Goal: Task Accomplishment & Management: Use online tool/utility

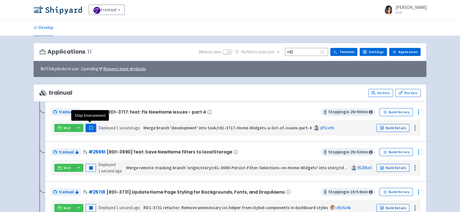
click at [91, 126] on rect "button" at bounding box center [90, 127] width 3 height 3
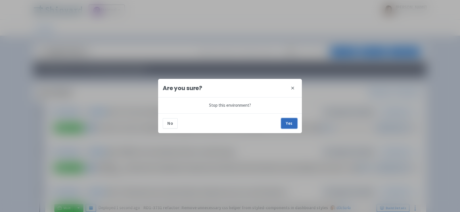
click at [287, 125] on button "Yes" at bounding box center [289, 123] width 16 height 10
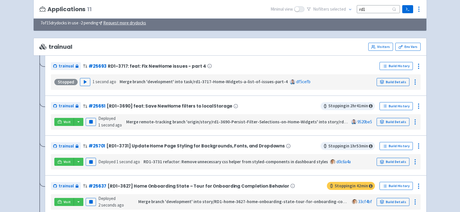
scroll to position [47, 0]
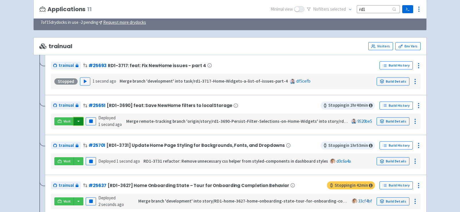
click at [76, 119] on button "button" at bounding box center [79, 122] width 10 height 8
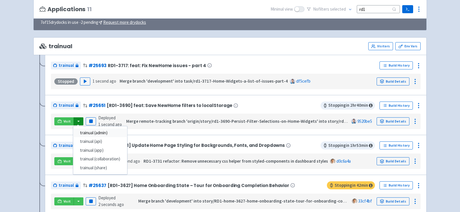
click at [101, 131] on link "trainual (admin)" at bounding box center [100, 133] width 54 height 9
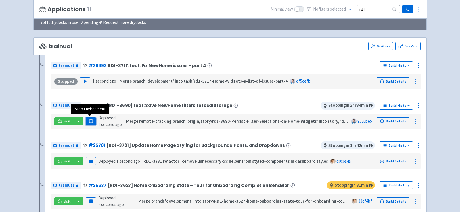
click at [90, 120] on rect "button" at bounding box center [90, 121] width 3 height 3
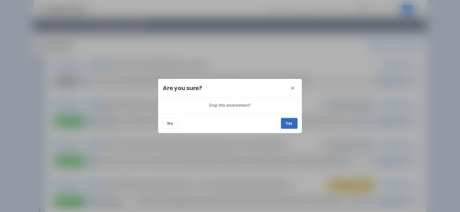
click at [285, 125] on button "Yes" at bounding box center [289, 123] width 16 height 10
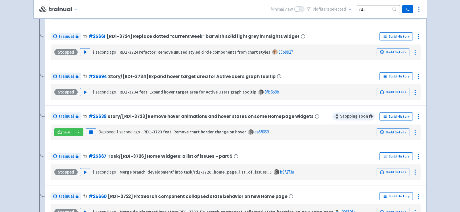
scroll to position [236, 0]
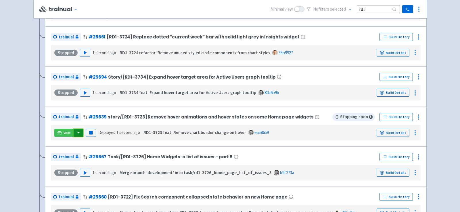
click at [78, 132] on button "button" at bounding box center [79, 133] width 10 height 8
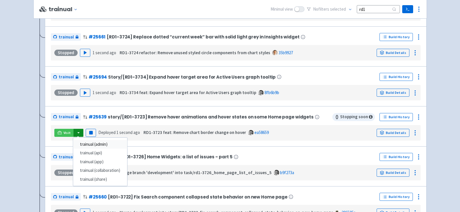
click at [92, 142] on link "trainual (admin)" at bounding box center [100, 144] width 54 height 9
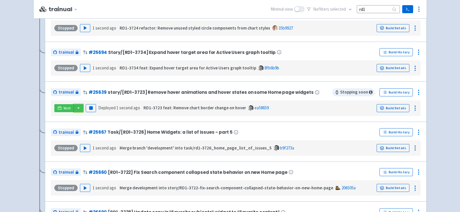
scroll to position [260, 0]
click at [78, 107] on button "button" at bounding box center [79, 109] width 10 height 8
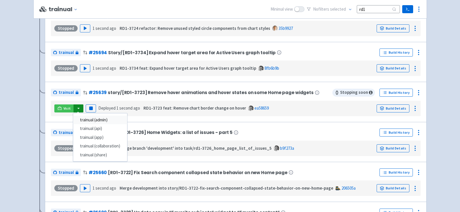
click at [91, 117] on link "trainual (admin)" at bounding box center [100, 120] width 54 height 9
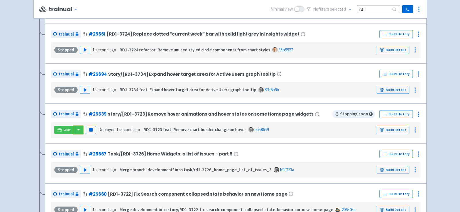
scroll to position [236, 0]
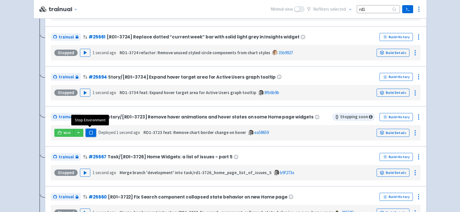
click at [90, 131] on rect "button" at bounding box center [90, 132] width 3 height 3
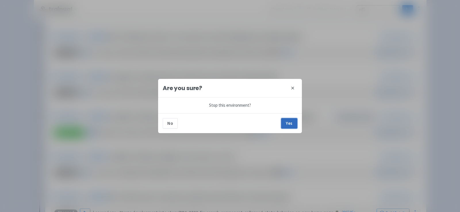
click at [287, 123] on button "Yes" at bounding box center [289, 123] width 16 height 10
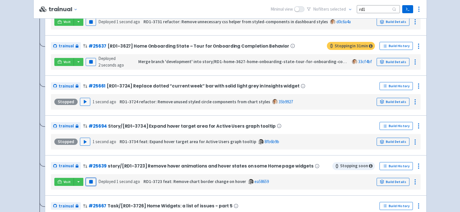
scroll to position [184, 0]
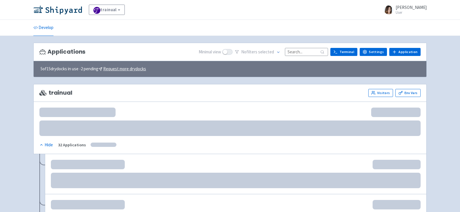
click at [307, 50] on input at bounding box center [306, 52] width 43 height 8
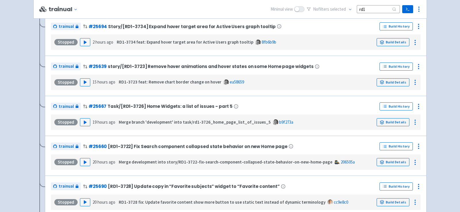
scroll to position [277, 0]
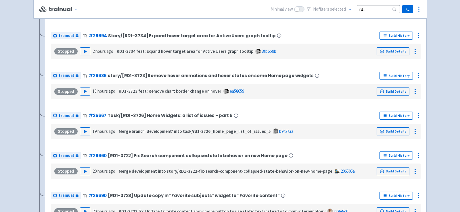
type input "rd1"
click at [84, 131] on polygon "button" at bounding box center [85, 131] width 3 height 3
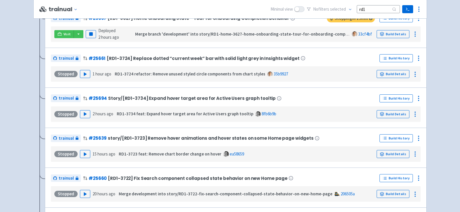
scroll to position [259, 0]
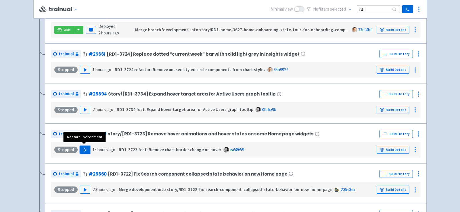
click at [84, 148] on polygon "button" at bounding box center [85, 149] width 3 height 3
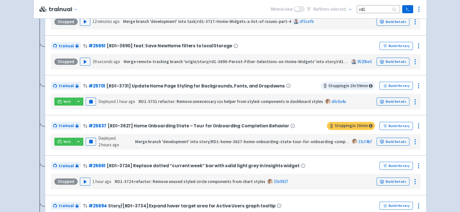
scroll to position [189, 0]
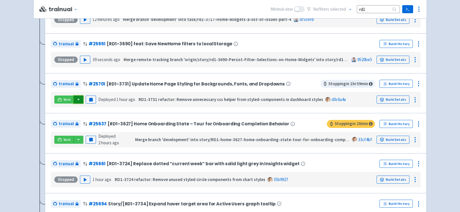
click at [77, 96] on button "button" at bounding box center [79, 100] width 10 height 8
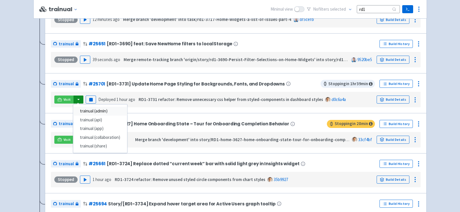
click at [88, 111] on link "trainual (admin)" at bounding box center [100, 111] width 54 height 9
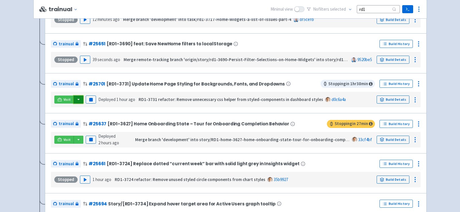
click at [78, 98] on button "button" at bounding box center [79, 100] width 10 height 8
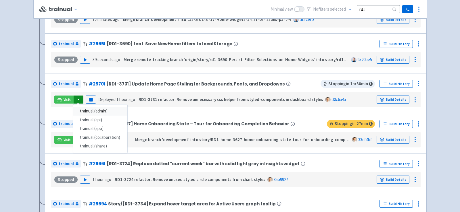
click at [94, 109] on link "trainual (admin)" at bounding box center [100, 111] width 54 height 9
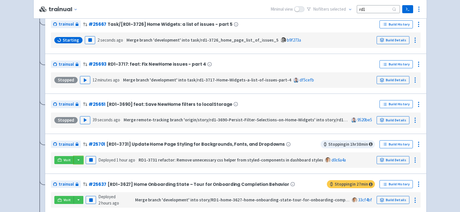
scroll to position [137, 0]
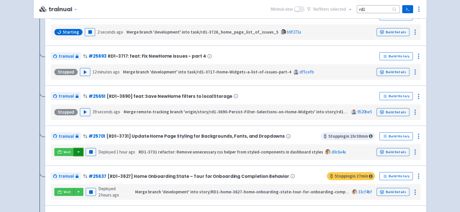
click at [77, 151] on button "button" at bounding box center [79, 152] width 10 height 8
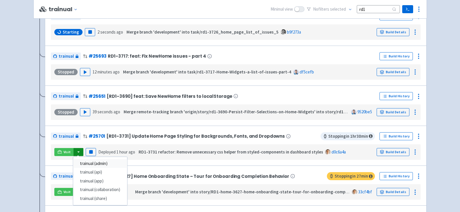
click at [93, 162] on link "trainual (admin)" at bounding box center [100, 164] width 54 height 9
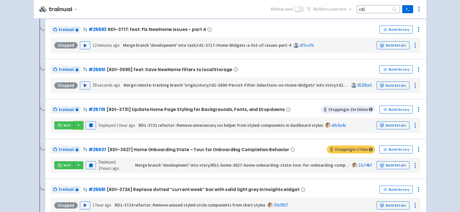
scroll to position [175, 0]
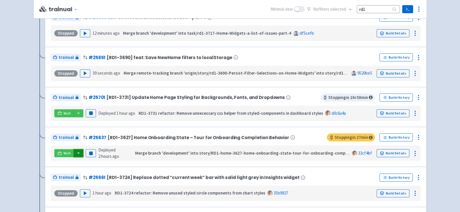
click at [80, 154] on button "button" at bounding box center [79, 153] width 10 height 8
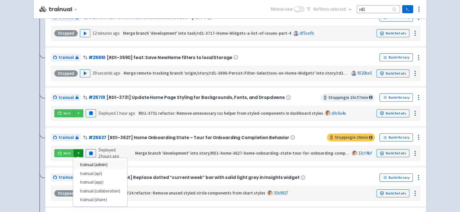
click at [96, 163] on link "trainual (admin)" at bounding box center [100, 165] width 54 height 9
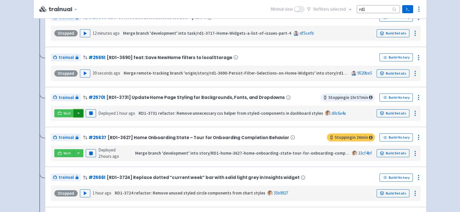
click at [80, 115] on button "button" at bounding box center [79, 114] width 10 height 8
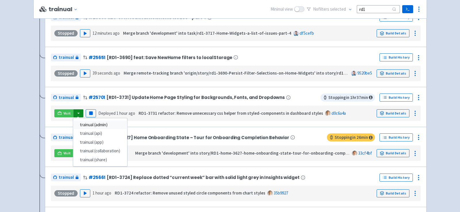
click at [92, 124] on link "trainual (admin)" at bounding box center [100, 125] width 54 height 9
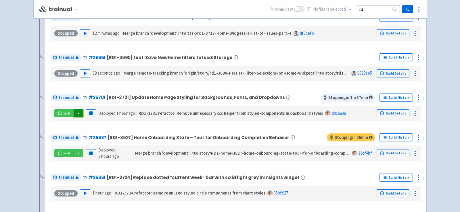
click at [76, 114] on button "button" at bounding box center [79, 114] width 10 height 8
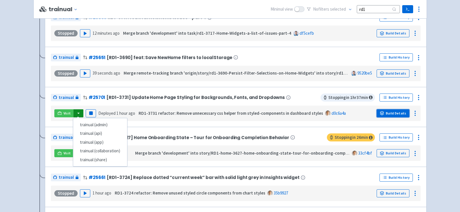
click at [391, 114] on link "Build Details" at bounding box center [393, 114] width 33 height 8
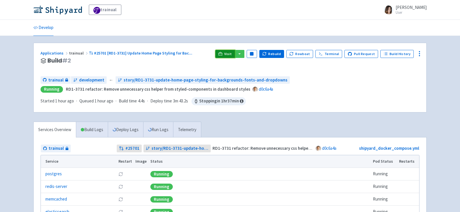
click at [231, 52] on span "Visit" at bounding box center [227, 54] width 7 height 5
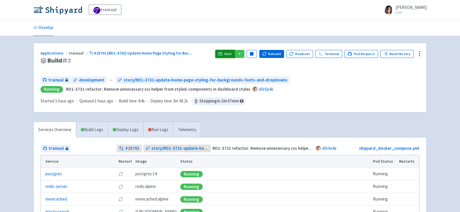
click at [232, 53] on span "Visit" at bounding box center [227, 54] width 7 height 5
click at [222, 53] on icon at bounding box center [220, 54] width 4 height 4
click at [229, 55] on link "Visit" at bounding box center [225, 54] width 20 height 8
click at [68, 8] on img at bounding box center [57, 9] width 49 height 9
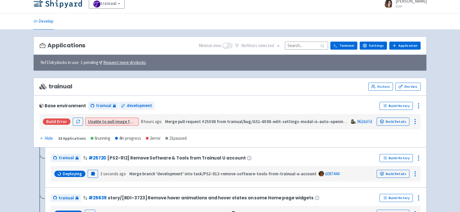
scroll to position [15, 0]
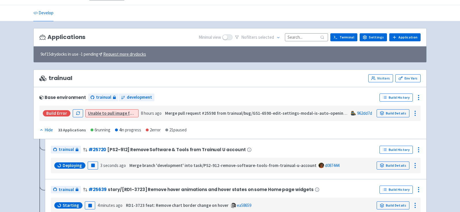
click at [301, 35] on input at bounding box center [306, 37] width 43 height 8
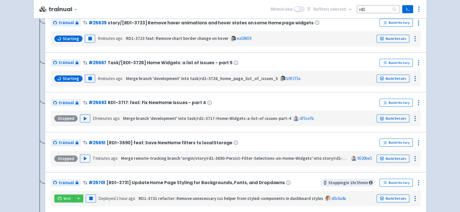
scroll to position [0, 0]
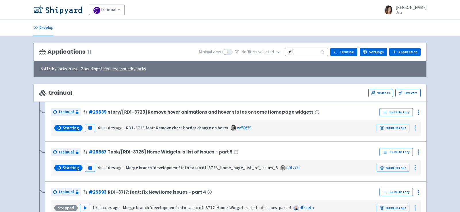
type input "rd1"
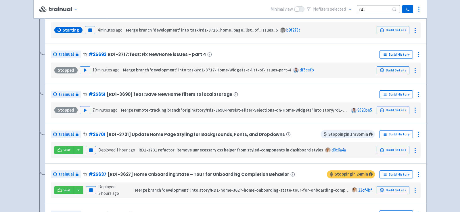
scroll to position [139, 0]
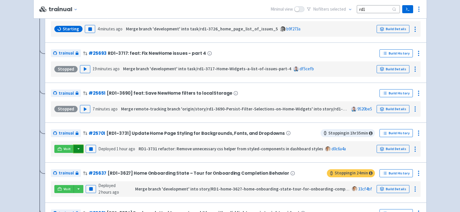
click at [75, 148] on button "button" at bounding box center [79, 149] width 10 height 8
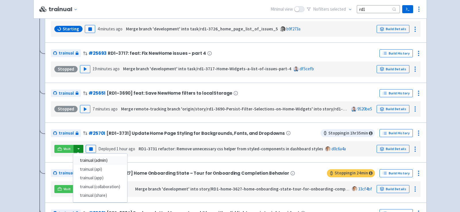
click at [84, 160] on link "trainual (admin)" at bounding box center [100, 160] width 54 height 9
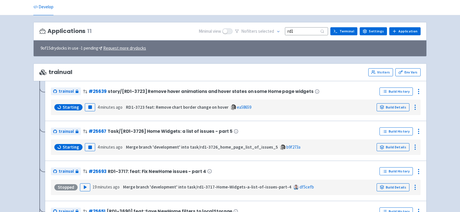
scroll to position [9, 0]
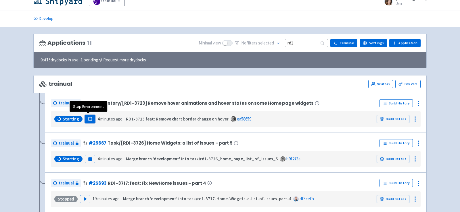
click at [89, 118] on rect "button" at bounding box center [89, 119] width 3 height 3
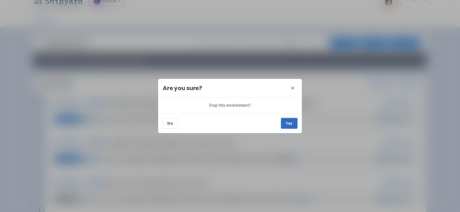
click at [287, 122] on button "Yes" at bounding box center [289, 123] width 16 height 10
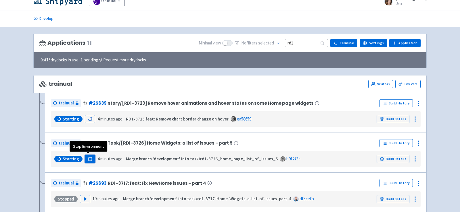
click at [88, 158] on rect "button" at bounding box center [89, 159] width 3 height 3
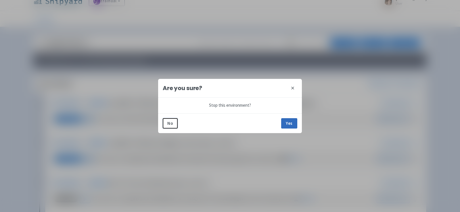
click at [291, 125] on button "Yes" at bounding box center [289, 123] width 16 height 10
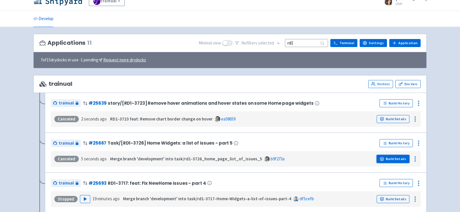
click at [392, 159] on link "Build Details" at bounding box center [393, 159] width 33 height 8
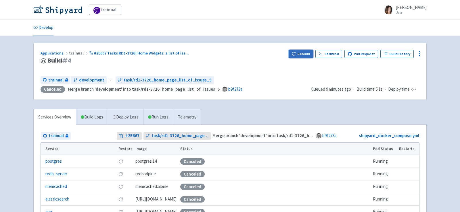
click at [300, 52] on button "Rebuild" at bounding box center [301, 54] width 25 height 8
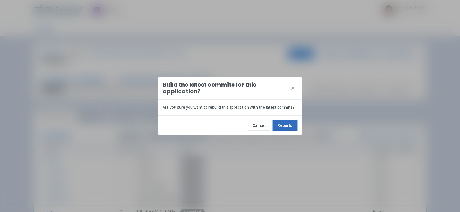
click at [278, 124] on button "Rebuild" at bounding box center [284, 125] width 25 height 10
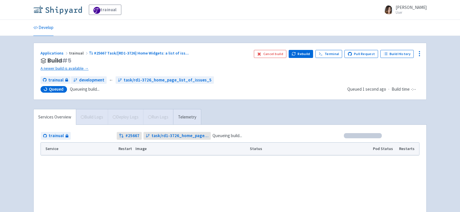
click at [52, 10] on img at bounding box center [57, 9] width 49 height 9
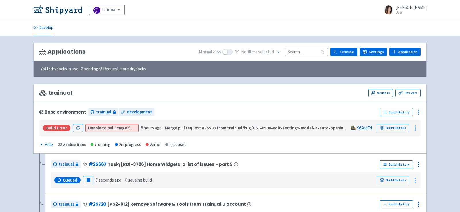
click at [311, 53] on input at bounding box center [306, 52] width 43 height 8
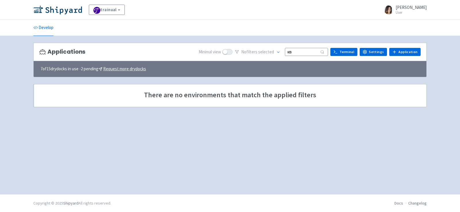
type input "к"
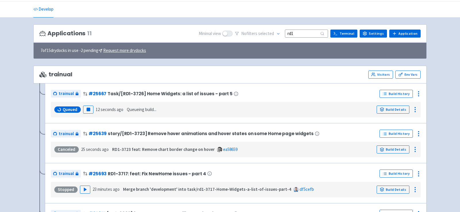
scroll to position [20, 0]
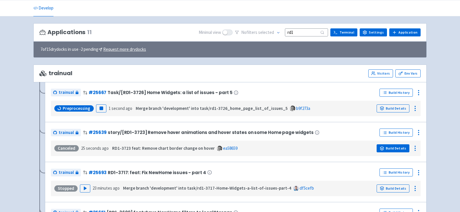
type input "rd1"
click at [399, 146] on link "Build Details" at bounding box center [393, 149] width 33 height 8
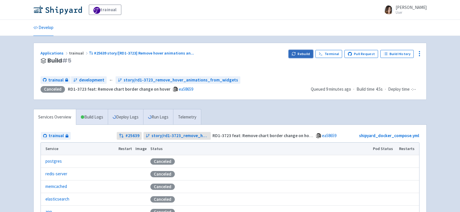
click at [296, 53] on icon "button" at bounding box center [293, 54] width 4 height 4
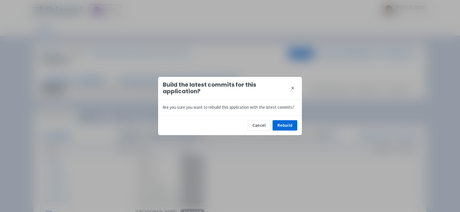
click at [288, 119] on div "Cancel Rebuild" at bounding box center [230, 126] width 144 height 20
click at [288, 130] on button "Rebuild" at bounding box center [284, 125] width 25 height 10
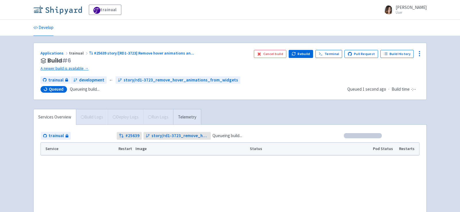
click at [68, 8] on img at bounding box center [57, 9] width 49 height 9
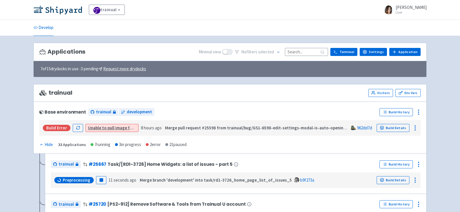
click at [301, 49] on input at bounding box center [306, 52] width 43 height 8
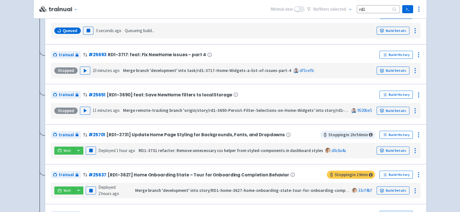
scroll to position [139, 0]
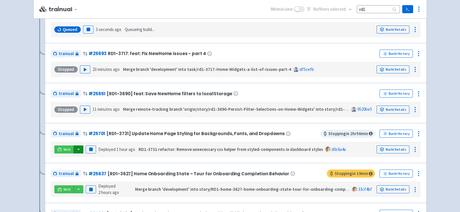
type input "rd1"
click at [78, 146] on button "button" at bounding box center [79, 150] width 10 height 8
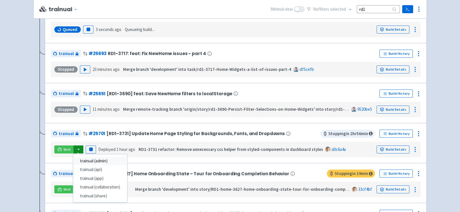
click at [100, 161] on link "trainual (admin)" at bounding box center [100, 161] width 54 height 9
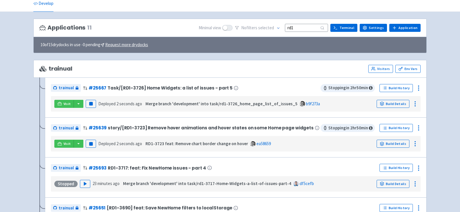
scroll to position [0, 0]
